Goal: Task Accomplishment & Management: Manage account settings

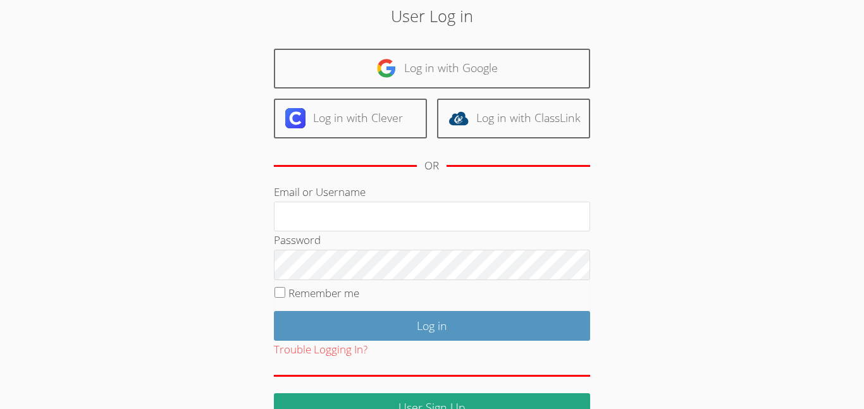
scroll to position [51, 0]
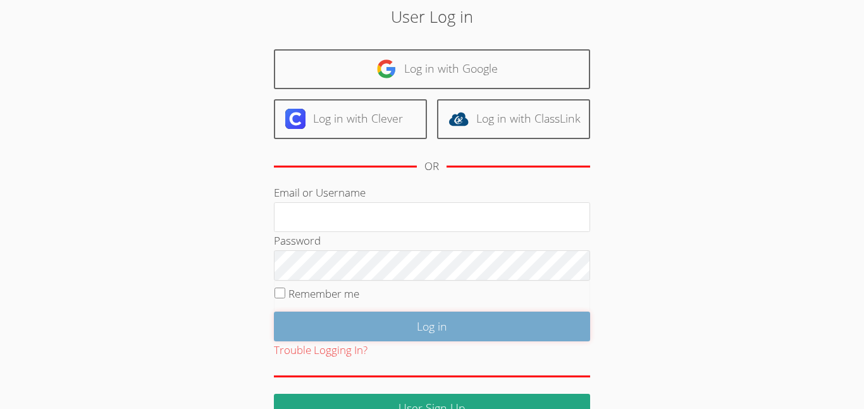
click at [355, 326] on input "Log in" at bounding box center [432, 327] width 316 height 30
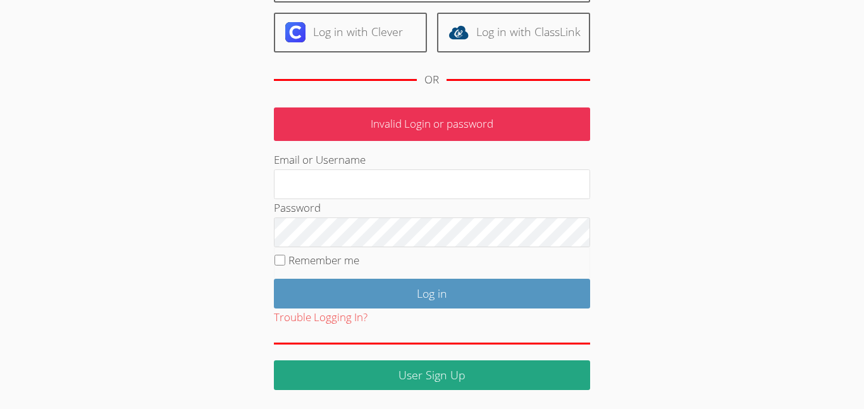
scroll to position [135, 0]
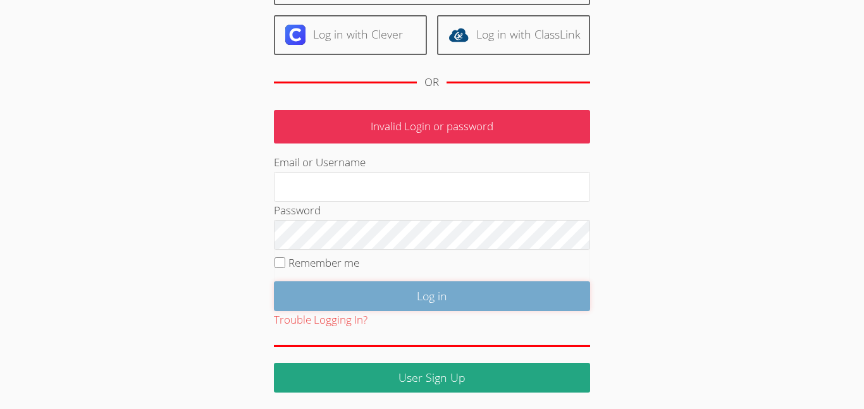
click at [319, 301] on input "Log in" at bounding box center [432, 296] width 316 height 30
